Goal: Use online tool/utility: Utilize a website feature to perform a specific function

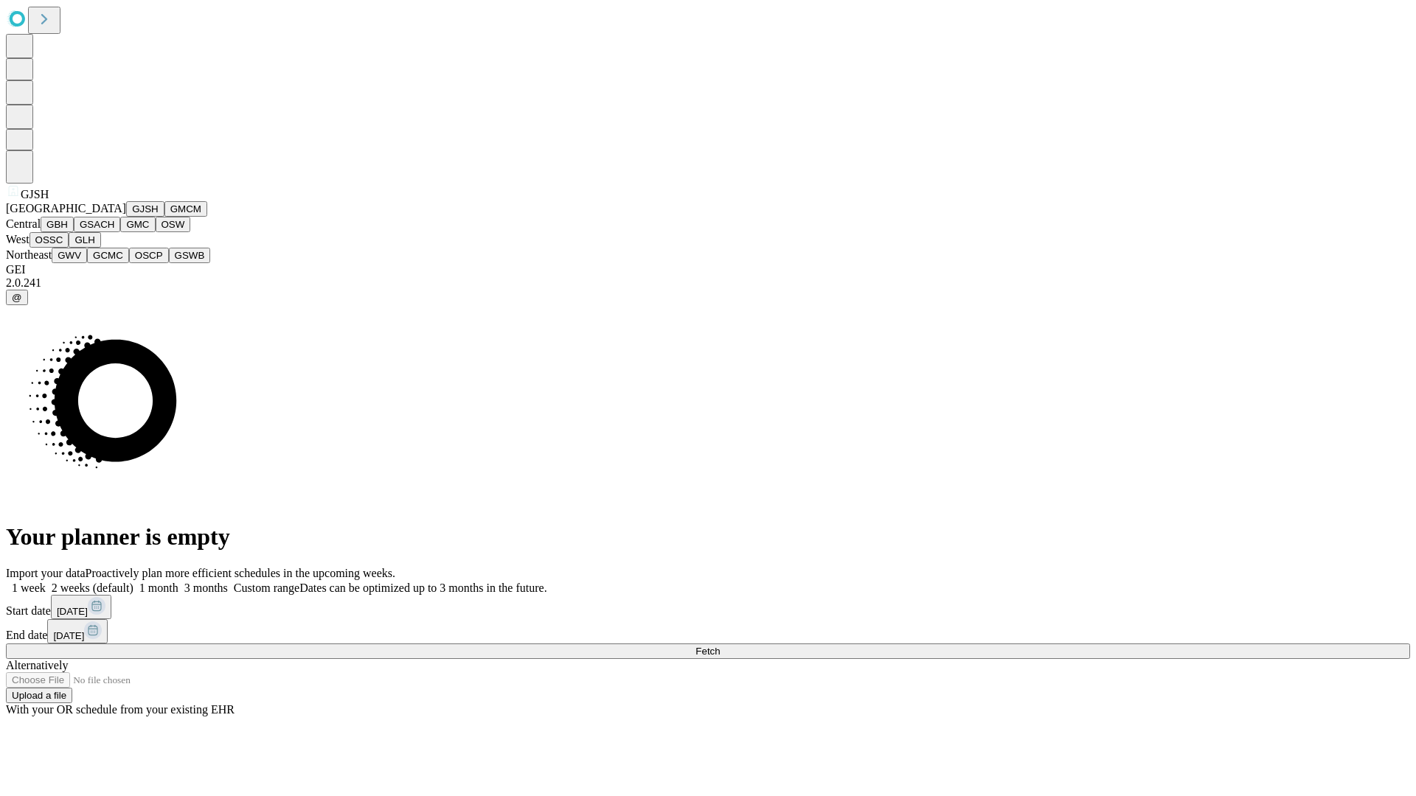
click at [126, 217] on button "GJSH" at bounding box center [145, 208] width 38 height 15
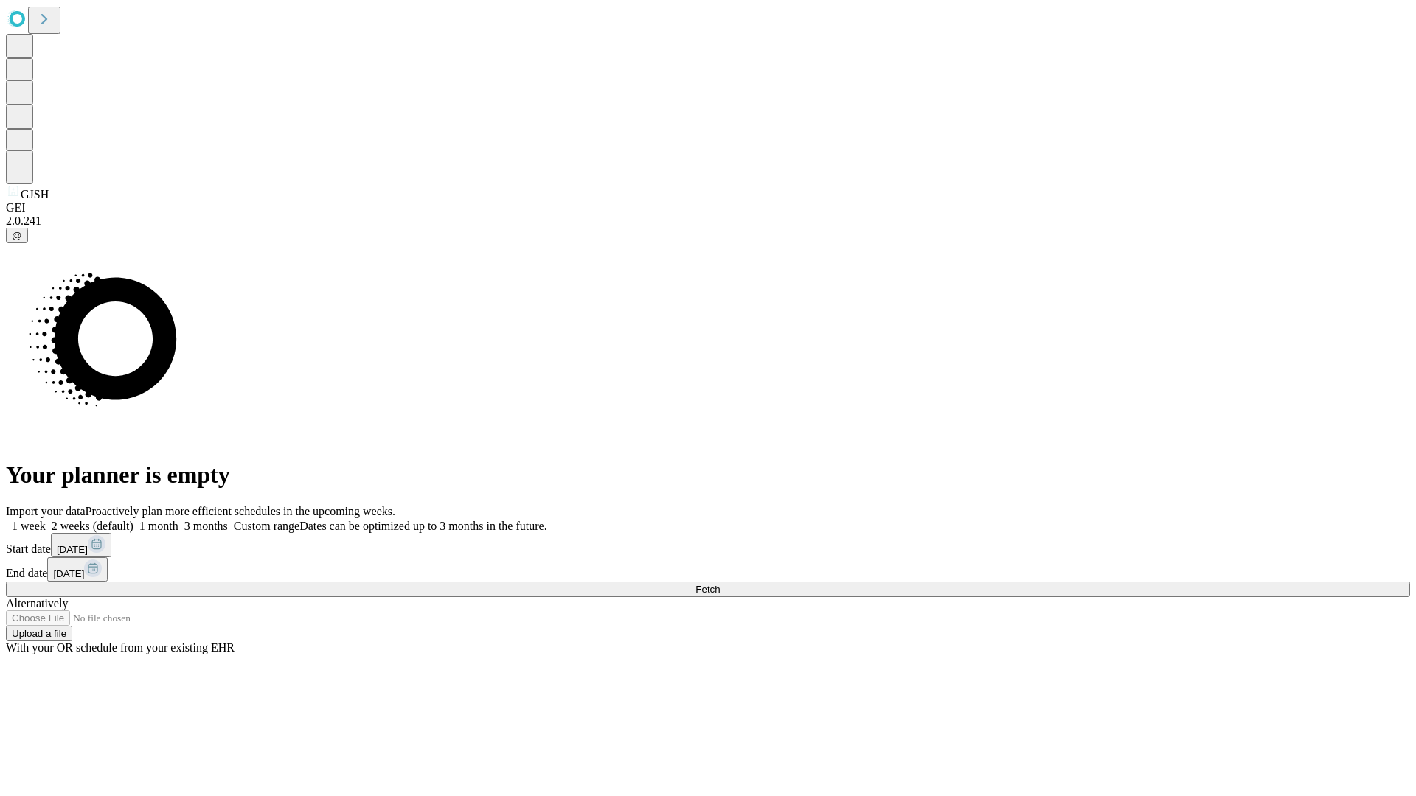
click at [46, 520] on label "1 week" at bounding box center [26, 526] width 40 height 13
click at [720, 584] on span "Fetch" at bounding box center [707, 589] width 24 height 11
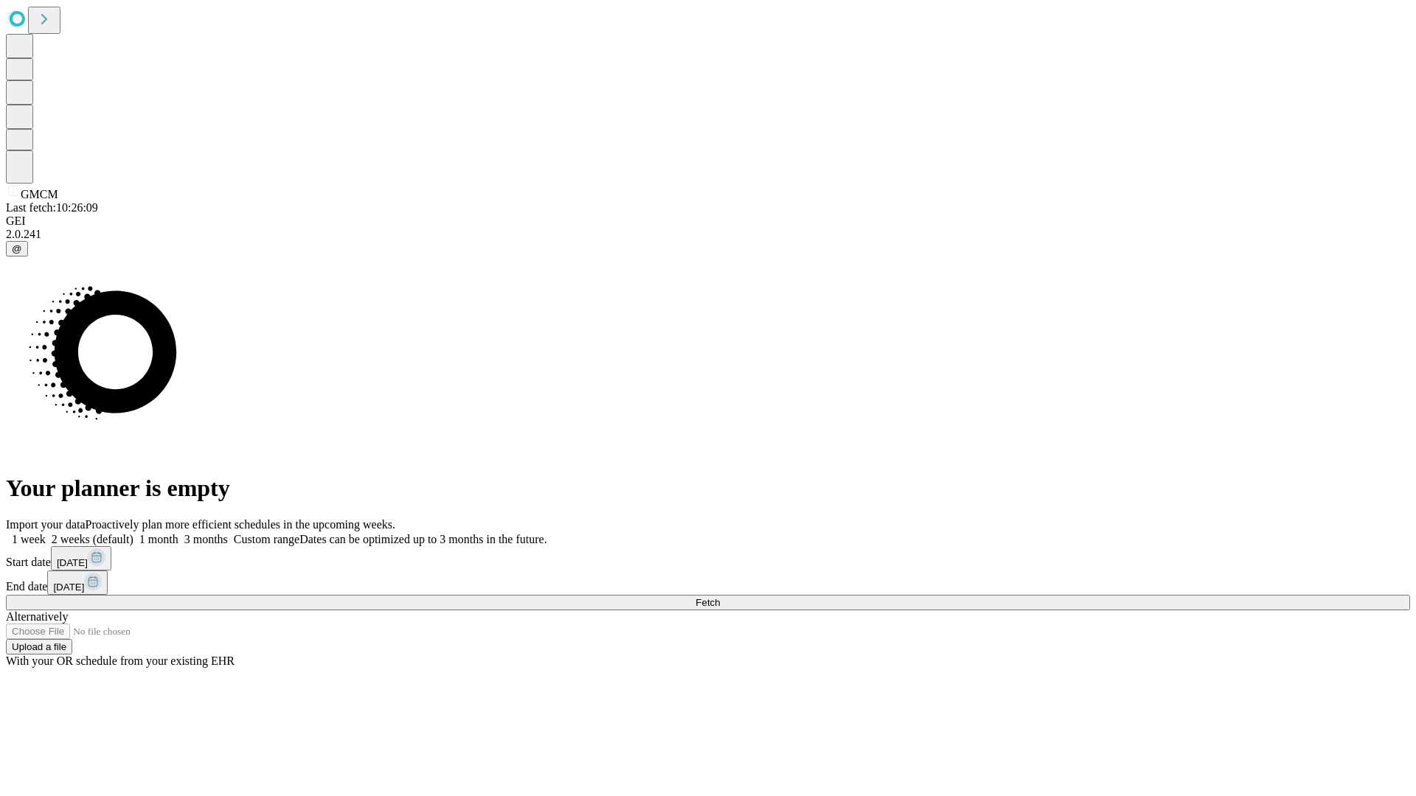
click at [46, 533] on label "1 week" at bounding box center [26, 539] width 40 height 13
click at [720, 597] on span "Fetch" at bounding box center [707, 602] width 24 height 11
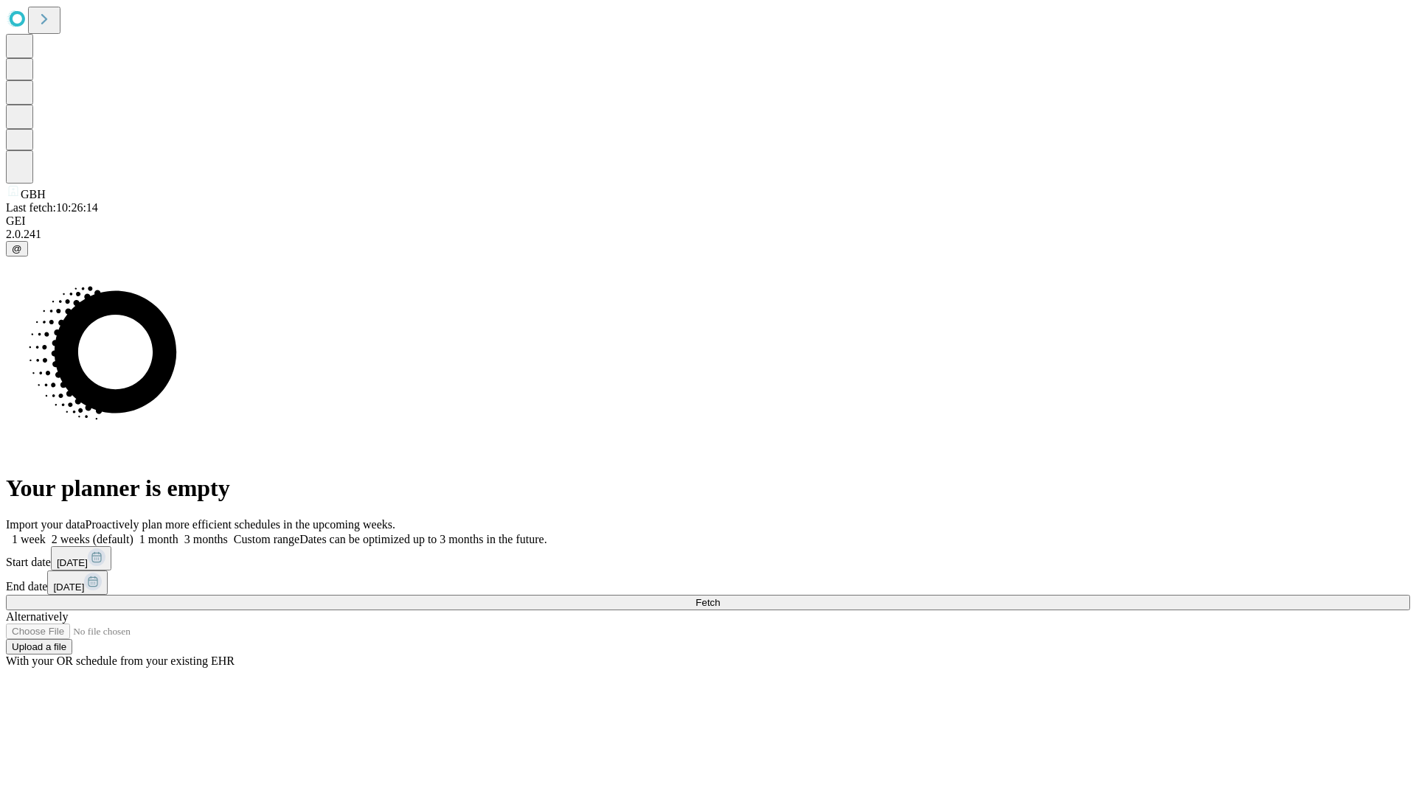
click at [720, 597] on span "Fetch" at bounding box center [707, 602] width 24 height 11
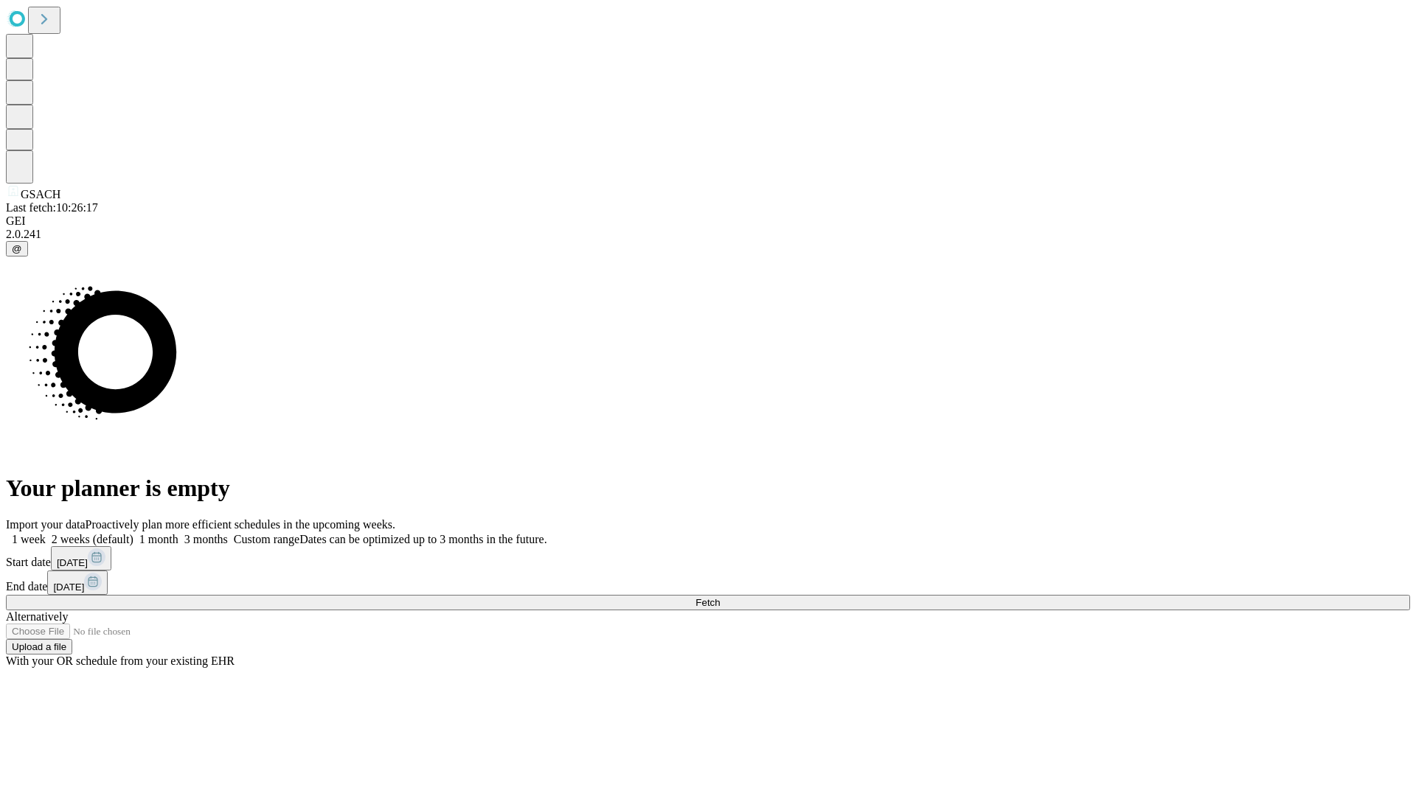
click at [46, 533] on label "1 week" at bounding box center [26, 539] width 40 height 13
click at [720, 597] on span "Fetch" at bounding box center [707, 602] width 24 height 11
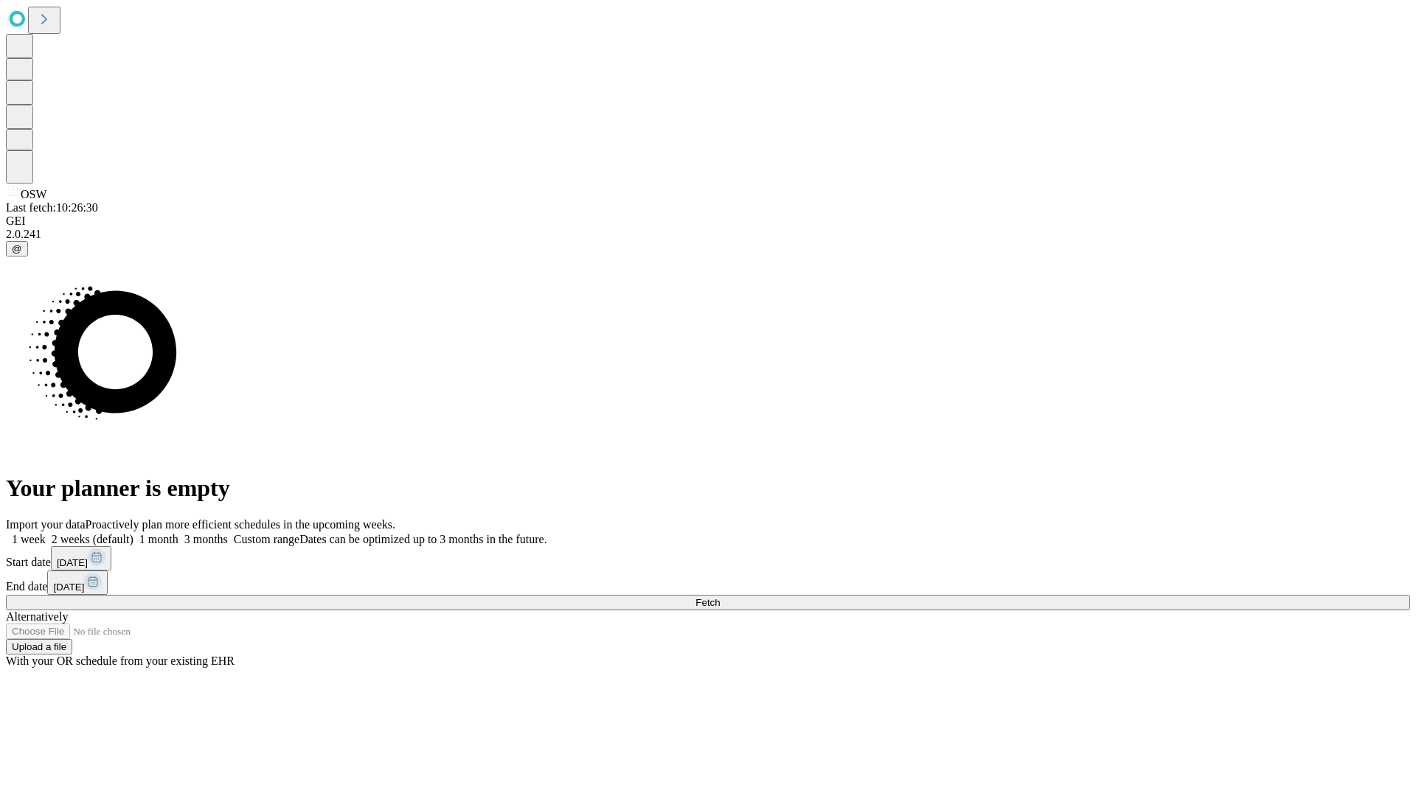
click at [720, 597] on span "Fetch" at bounding box center [707, 602] width 24 height 11
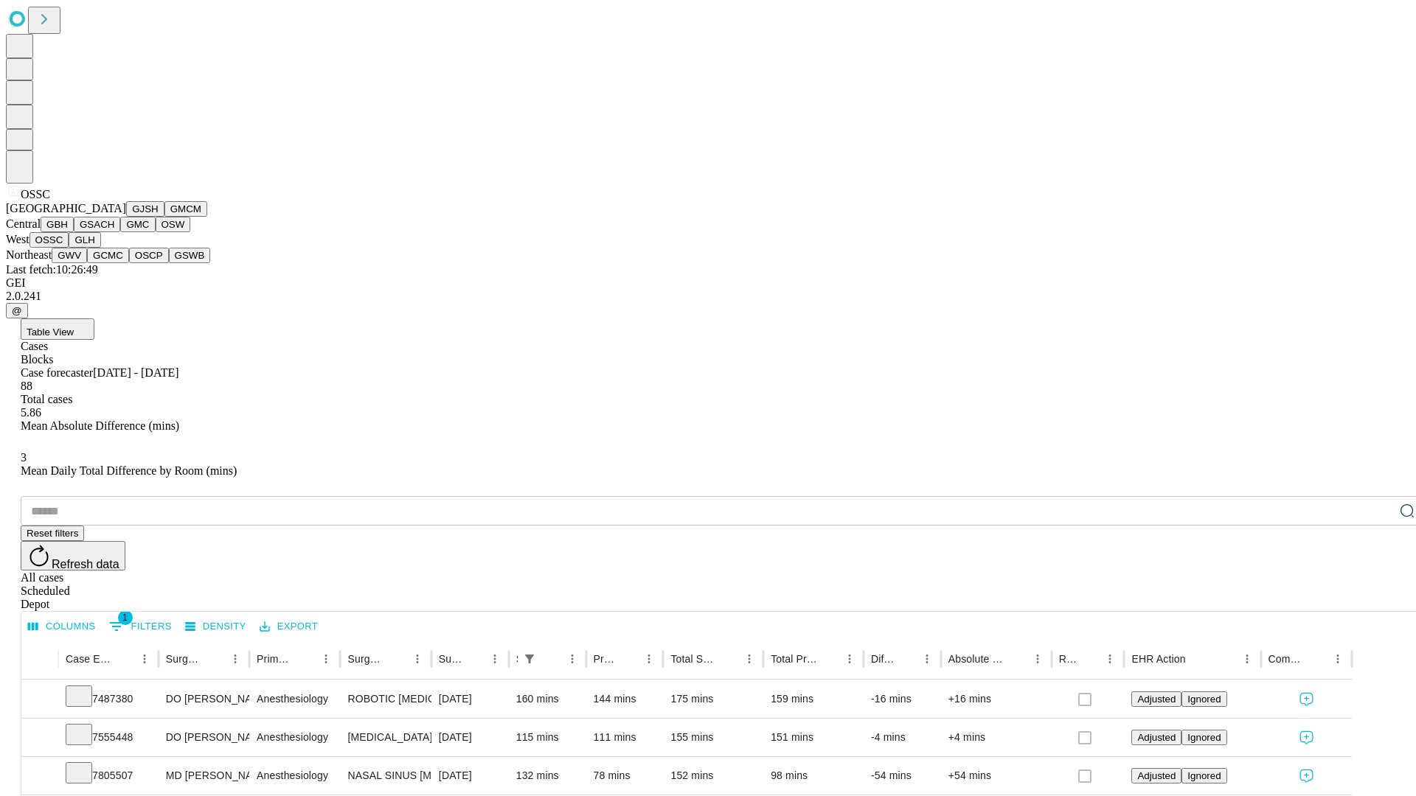
click at [100, 248] on button "GLH" at bounding box center [85, 239] width 32 height 15
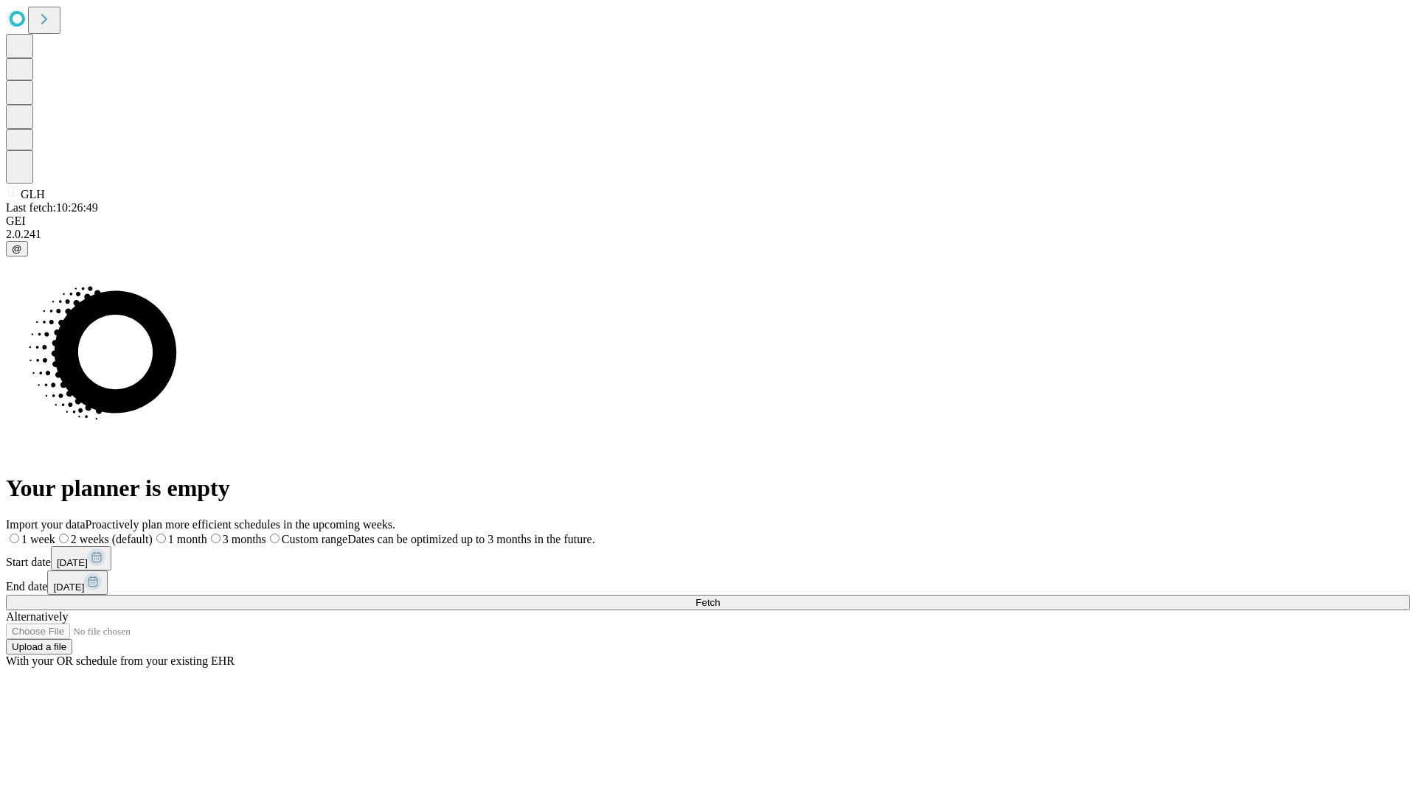
click at [55, 533] on label "1 week" at bounding box center [30, 539] width 49 height 13
click at [720, 597] on span "Fetch" at bounding box center [707, 602] width 24 height 11
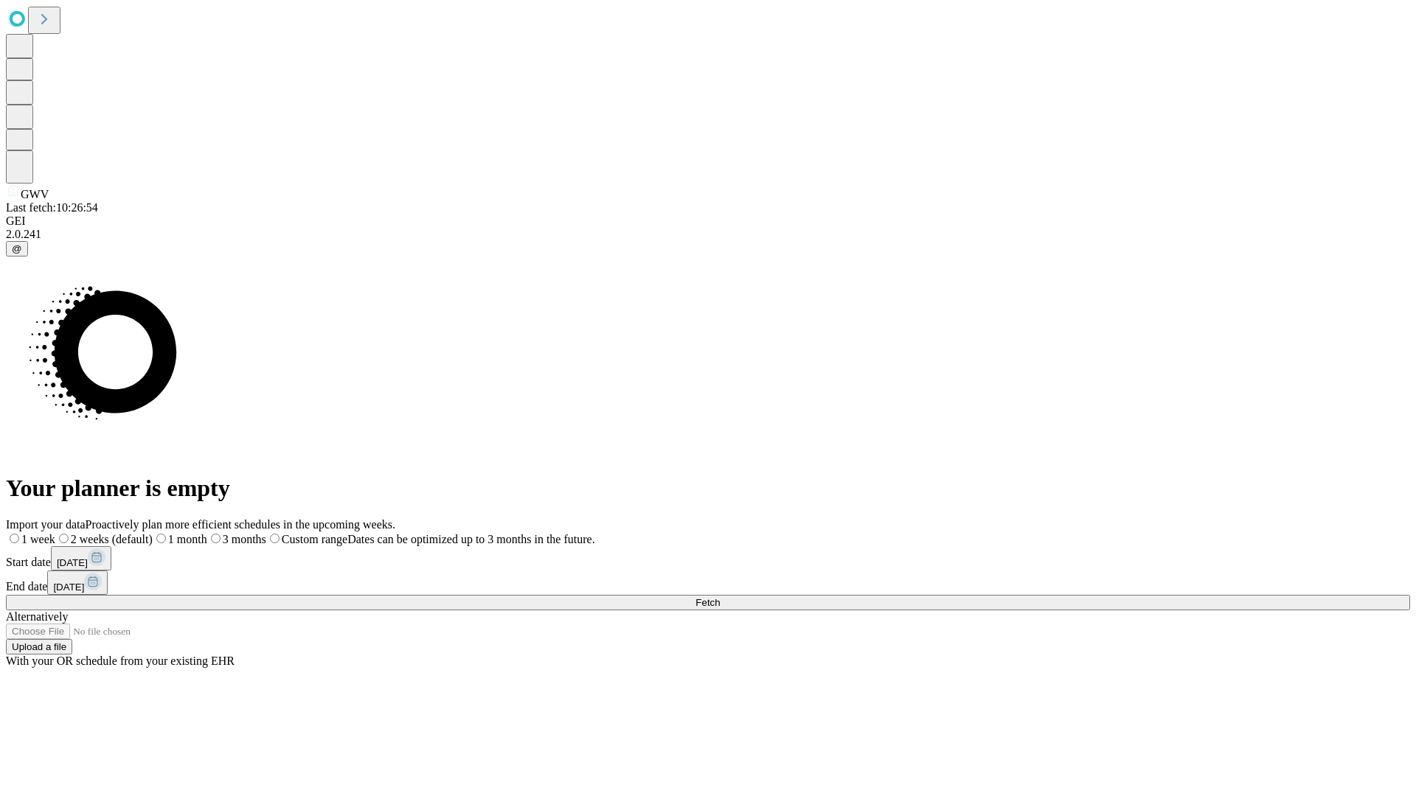
click at [55, 533] on label "1 week" at bounding box center [30, 539] width 49 height 13
click at [720, 597] on span "Fetch" at bounding box center [707, 602] width 24 height 11
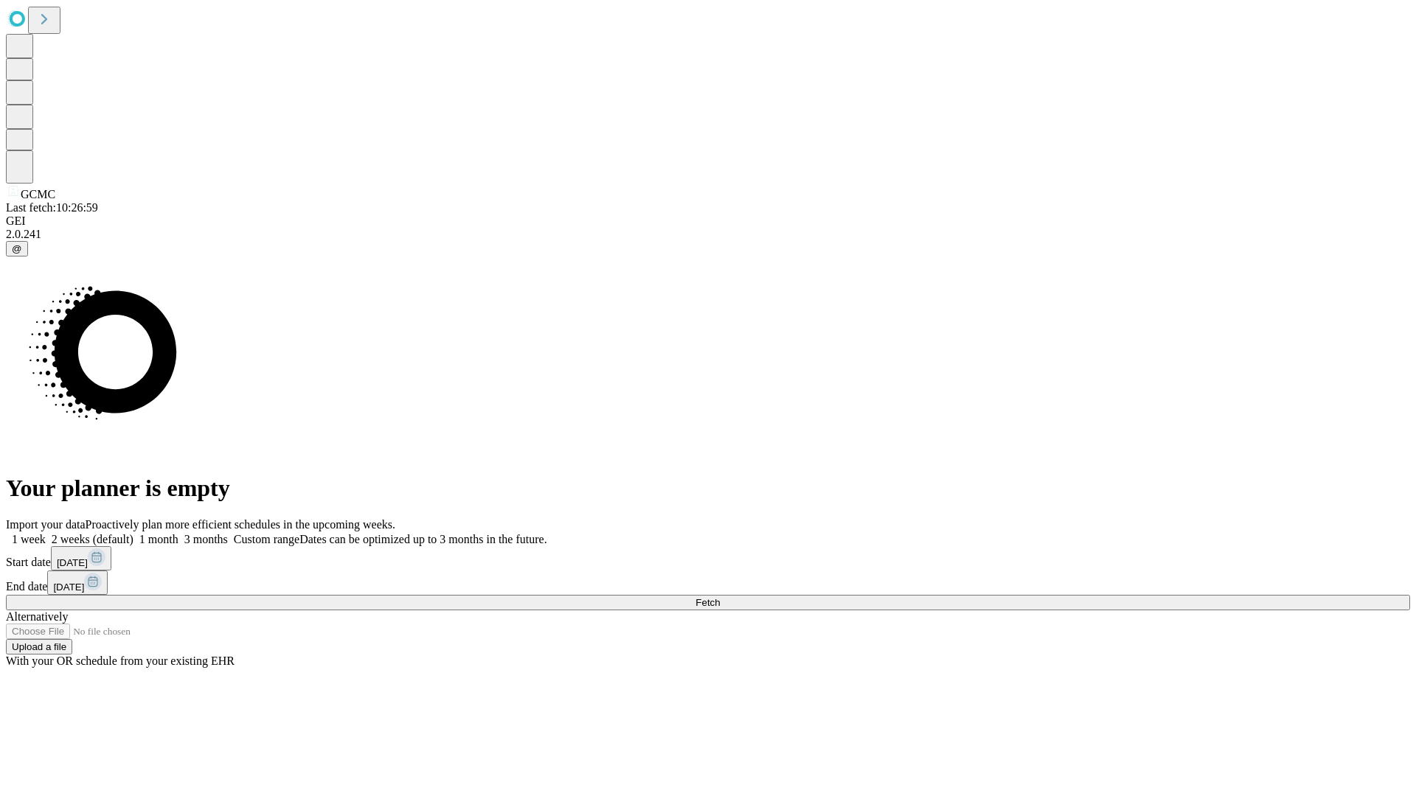
click at [46, 533] on label "1 week" at bounding box center [26, 539] width 40 height 13
click at [720, 597] on span "Fetch" at bounding box center [707, 602] width 24 height 11
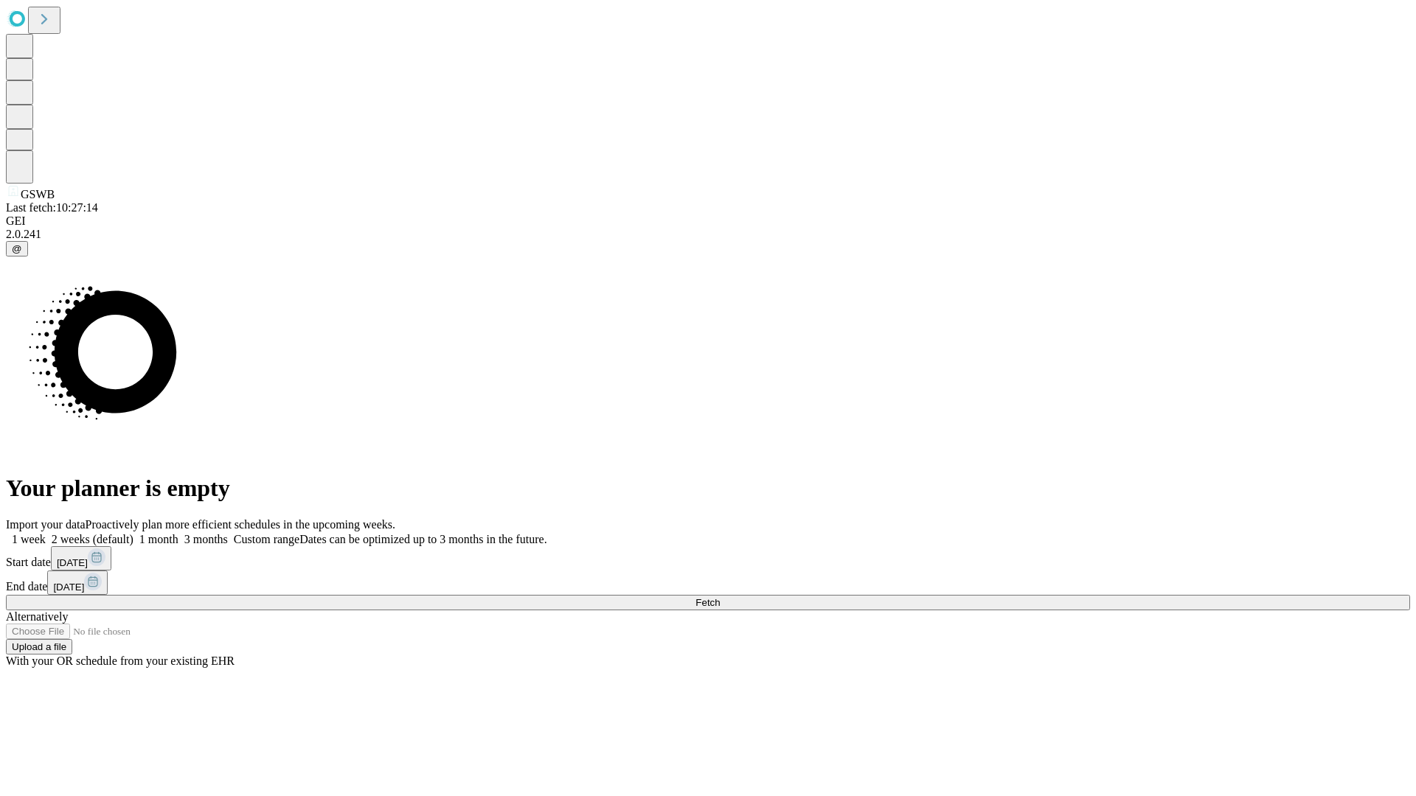
click at [46, 533] on label "1 week" at bounding box center [26, 539] width 40 height 13
click at [720, 597] on span "Fetch" at bounding box center [707, 602] width 24 height 11
